Goal: Task Accomplishment & Management: Manage account settings

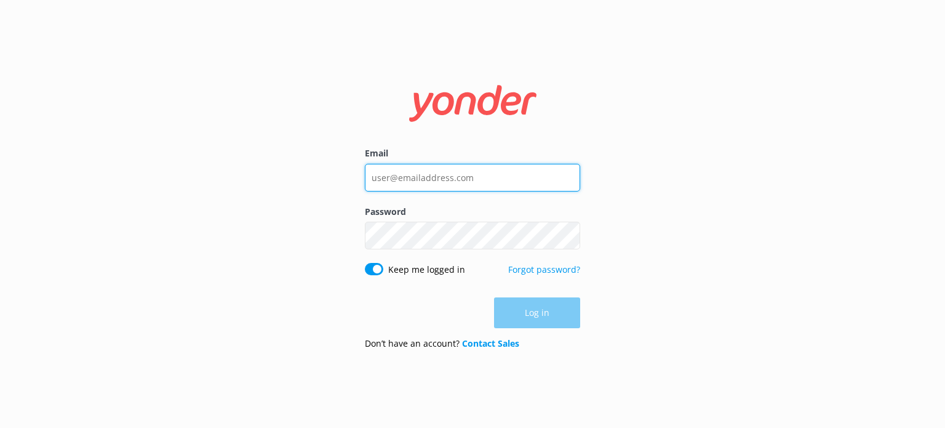
type input "[EMAIL_ADDRESS][DOMAIN_NAME]"
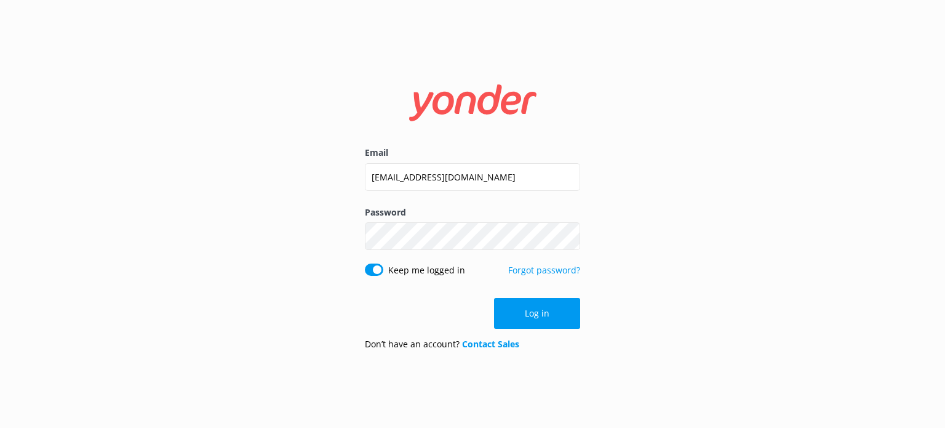
click at [549, 317] on div "Log in" at bounding box center [472, 313] width 215 height 31
click at [549, 317] on button "Log in" at bounding box center [537, 313] width 86 height 31
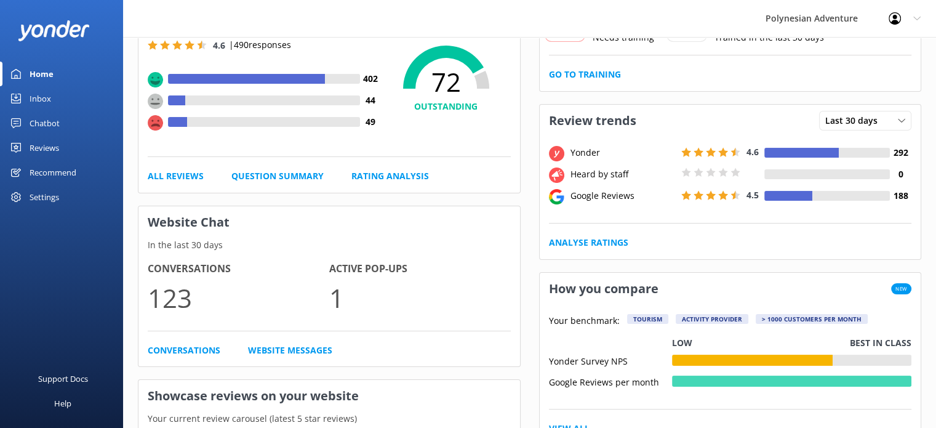
scroll to position [205, 0]
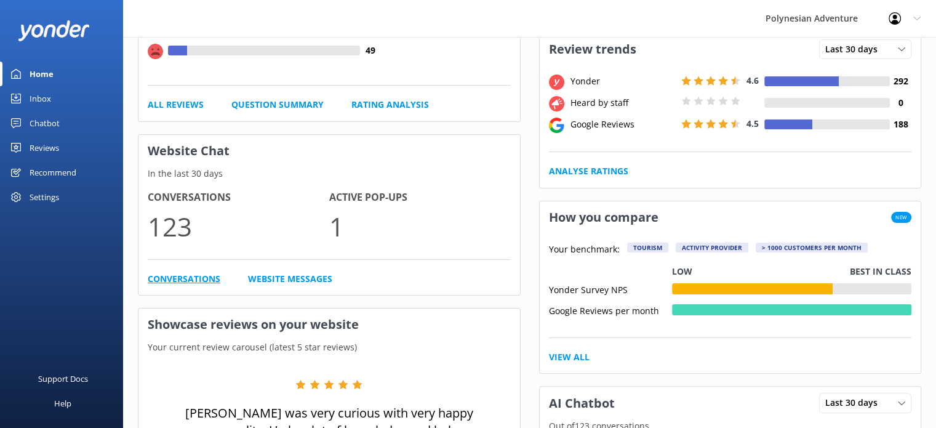
click at [185, 283] on link "Conversations" at bounding box center [184, 279] width 73 height 14
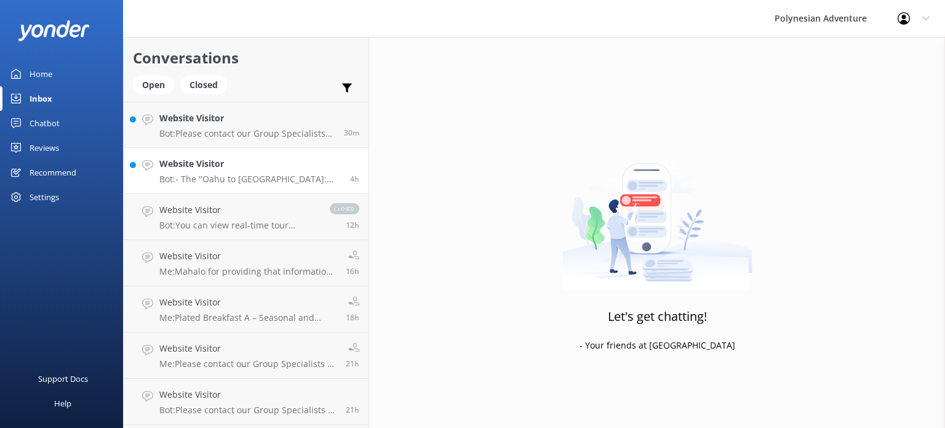
click at [210, 181] on p "Bot: - The "Oahu to [GEOGRAPHIC_DATA]: Best Of Maui – Sips, Sites & Bites Tour"…" at bounding box center [249, 178] width 181 height 11
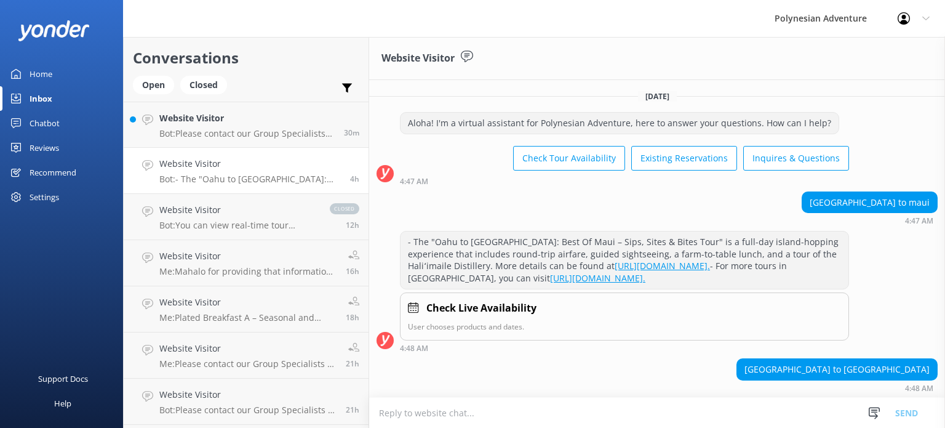
scroll to position [162, 0]
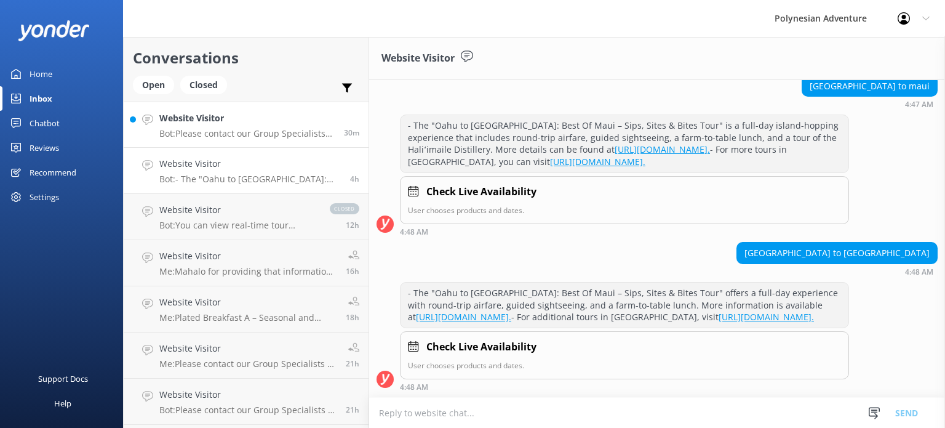
click at [247, 119] on h4 "Website Visitor" at bounding box center [246, 118] width 175 height 14
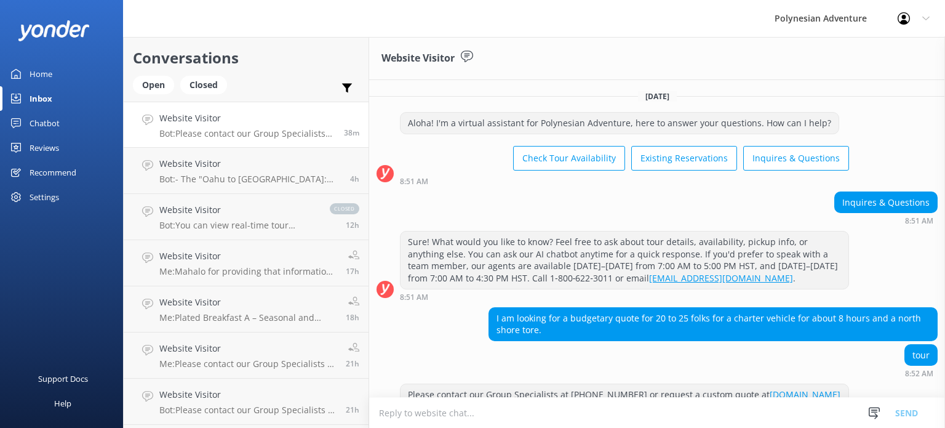
scroll to position [73, 0]
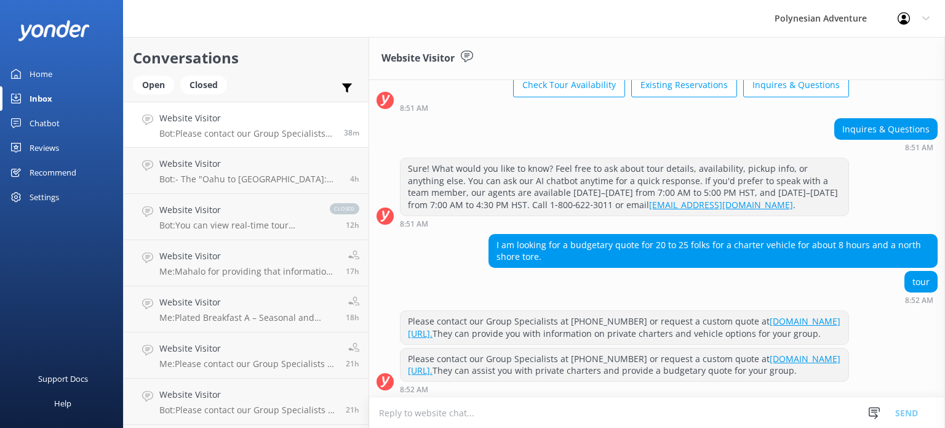
click at [843, 24] on div "Polynesian Adventure" at bounding box center [820, 18] width 123 height 37
click at [906, 17] on use at bounding box center [904, 18] width 12 height 12
click at [874, 81] on link "Logout" at bounding box center [883, 83] width 123 height 31
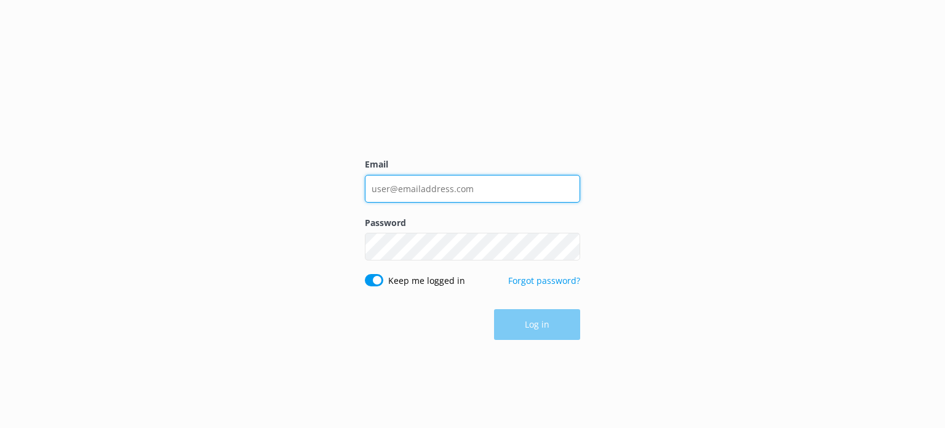
type input "[EMAIL_ADDRESS][DOMAIN_NAME]"
